Goal: Information Seeking & Learning: Compare options

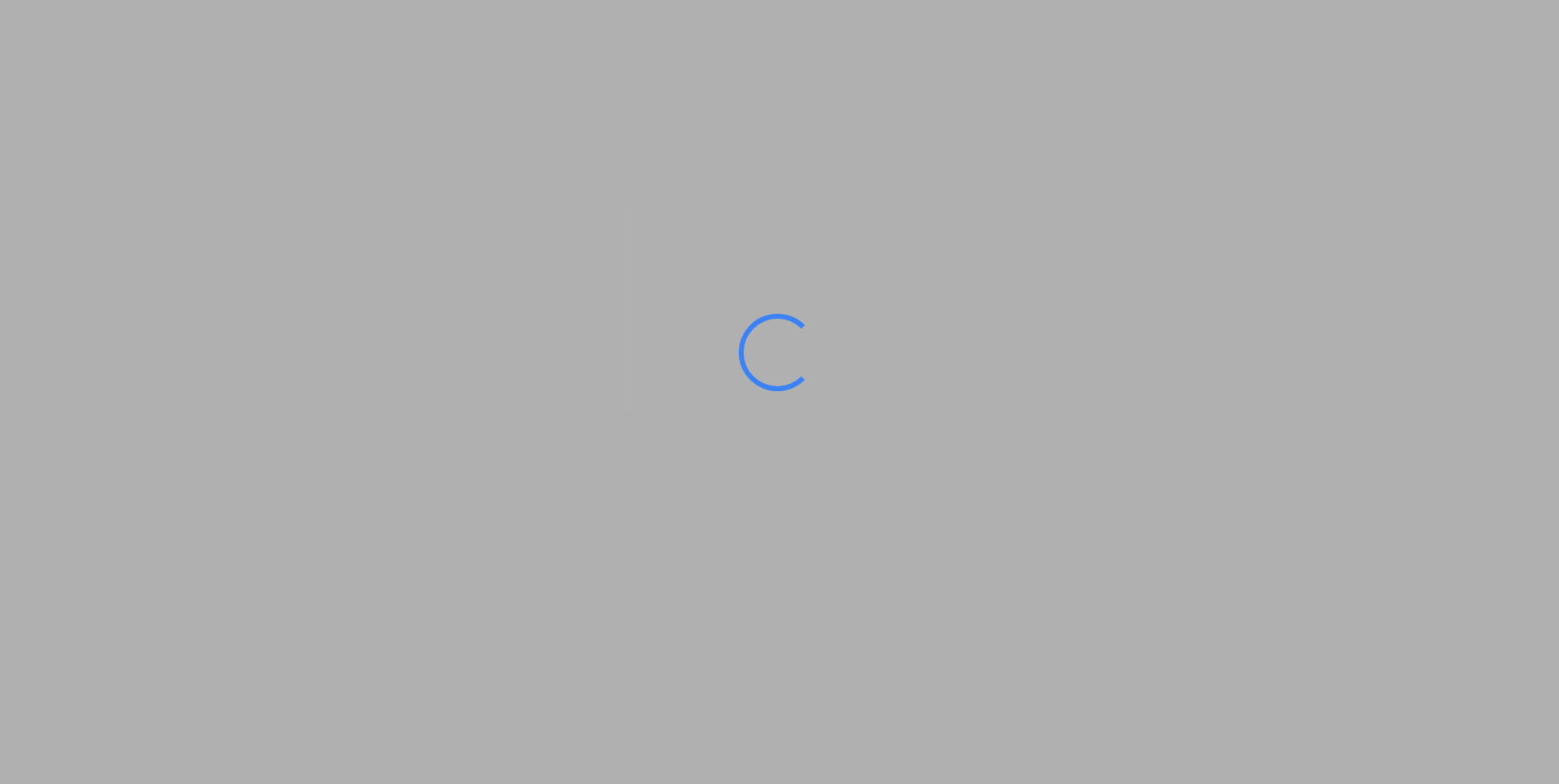
click at [672, 502] on ms-splash-screen at bounding box center [779, 392] width 1559 height 784
